Goal: Obtain resource: Download file/media

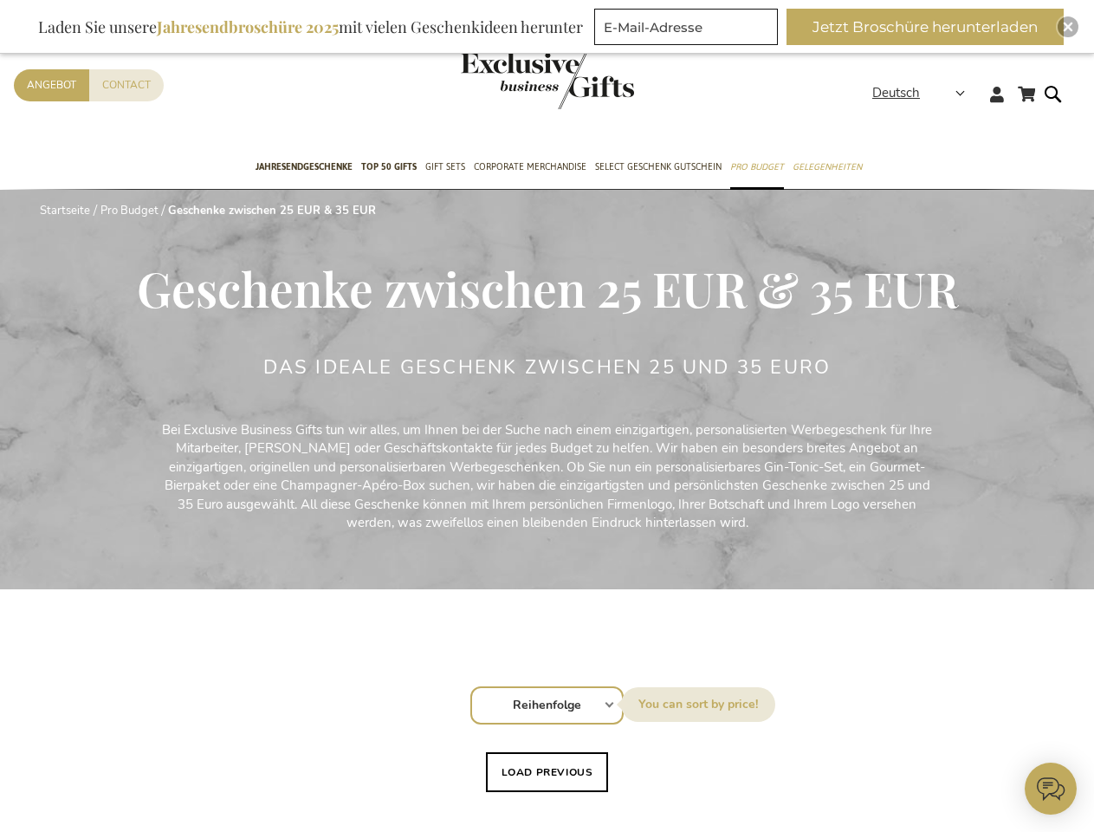
click at [547, 416] on div "Das ideale Geschenk zwischen 25 und 35 Euro" at bounding box center [547, 389] width 568 height 64
click at [925, 93] on strong "Deutsch" at bounding box center [918, 93] width 91 height 20
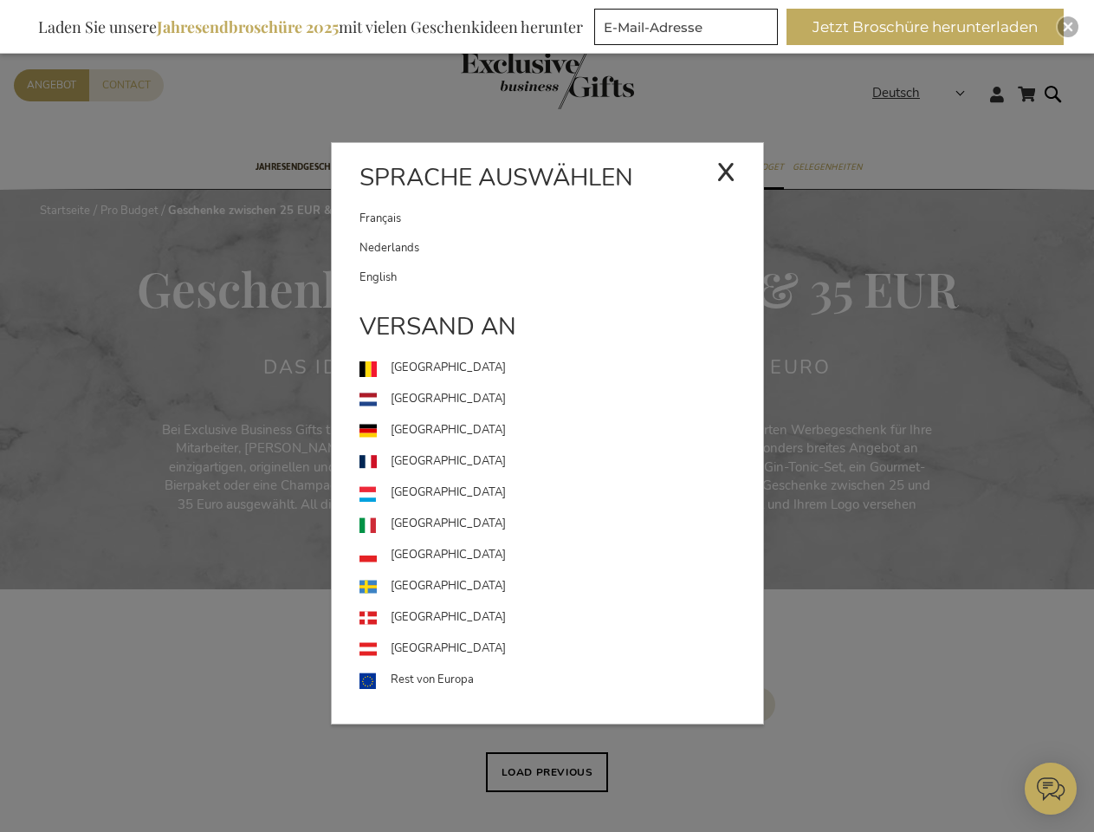
click at [873, 108] on div "Deutsch x Sprache auswählen [DEMOGRAPHIC_DATA] Nederlands" at bounding box center [925, 95] width 104 height 25
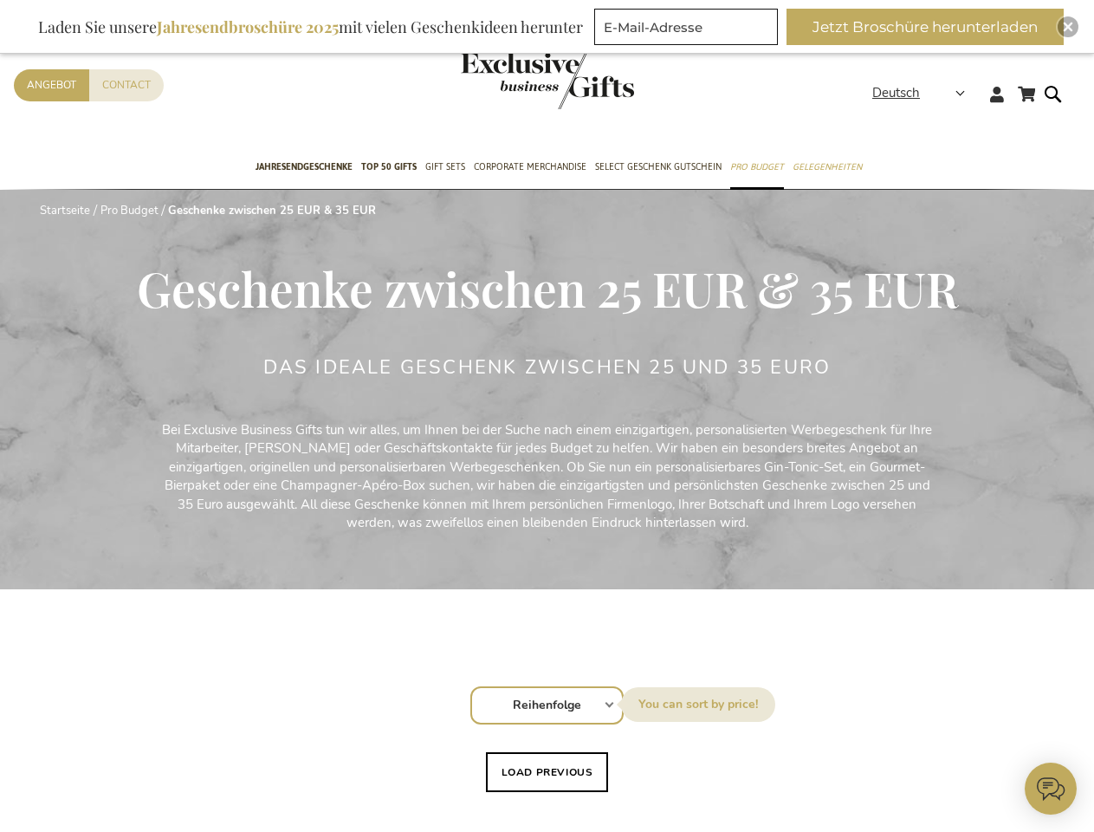
click at [932, 27] on button "Jetzt Broschüre herunterladen" at bounding box center [925, 27] width 277 height 36
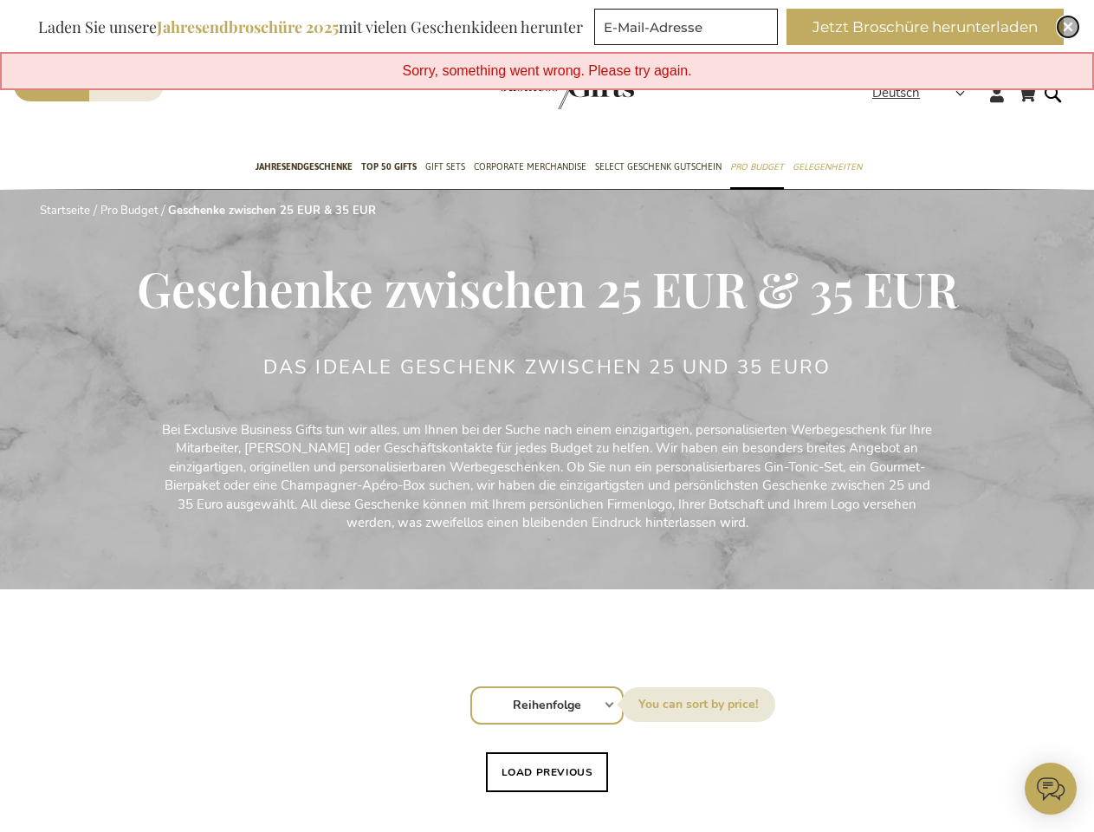
click at [1068, 27] on img "Close" at bounding box center [1068, 27] width 10 height 10
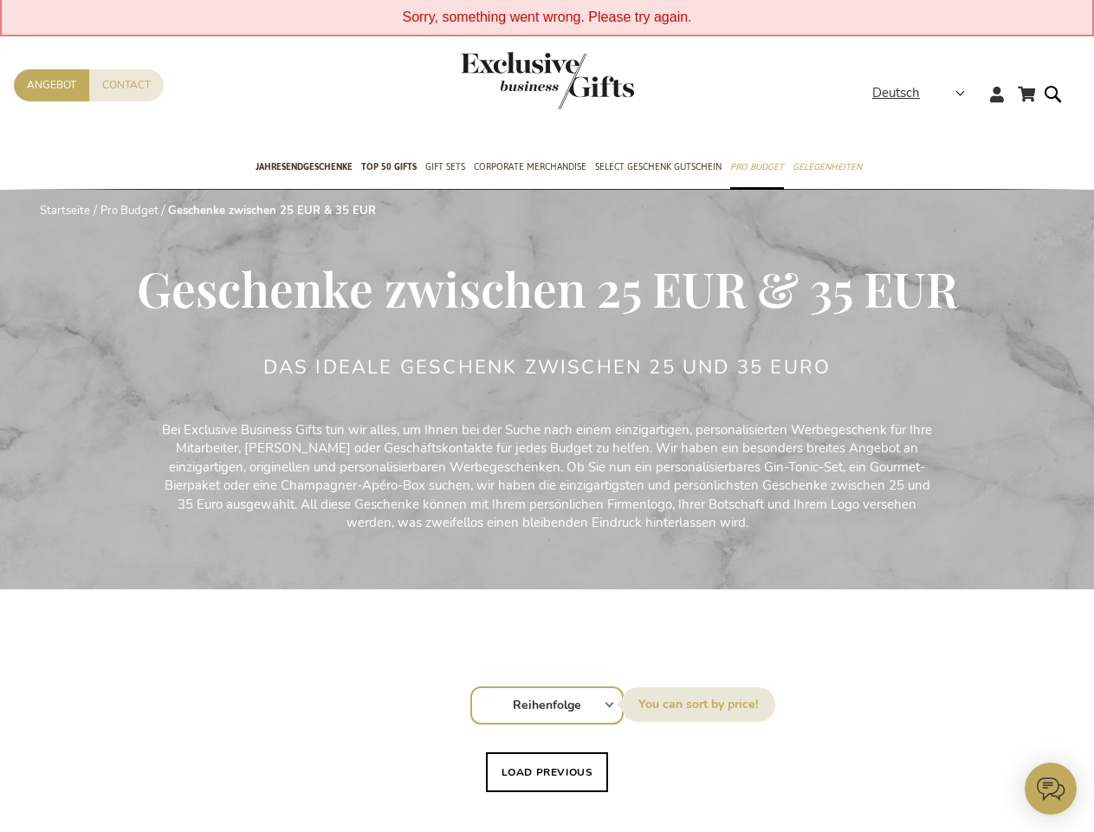
click at [1051, 788] on icon at bounding box center [1051, 788] width 52 height 52
